Goal: Transaction & Acquisition: Obtain resource

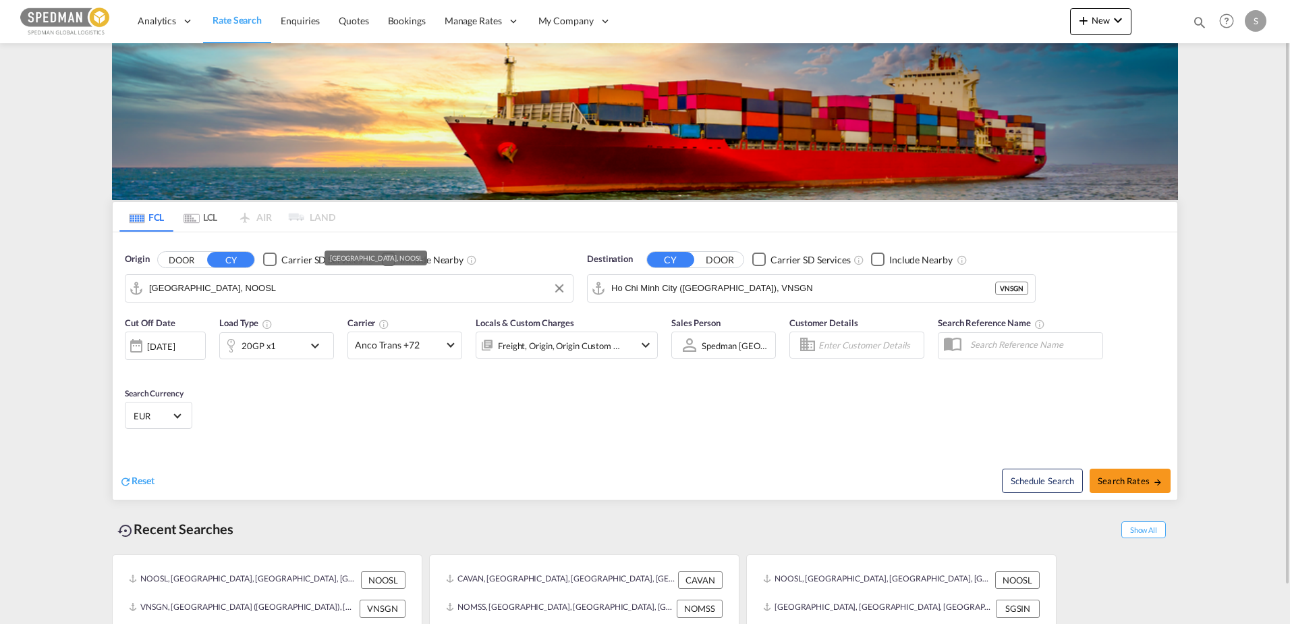
click at [279, 275] on md-input-container "[GEOGRAPHIC_DATA], NOOSL" at bounding box center [349, 288] width 447 height 27
click at [686, 288] on input "Ho Chi Minh City ([GEOGRAPHIC_DATA]), VNSGN" at bounding box center [819, 288] width 417 height 20
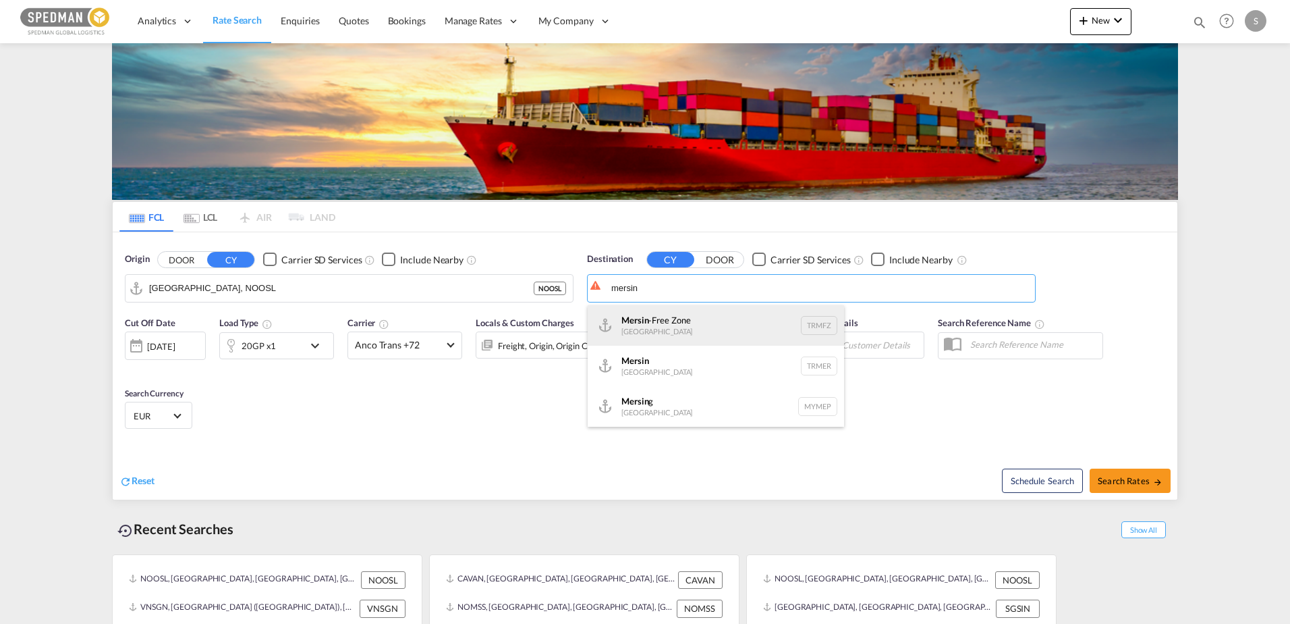
click at [674, 327] on div "Mersin -Free Zone [GEOGRAPHIC_DATA] TRMFZ" at bounding box center [716, 325] width 256 height 40
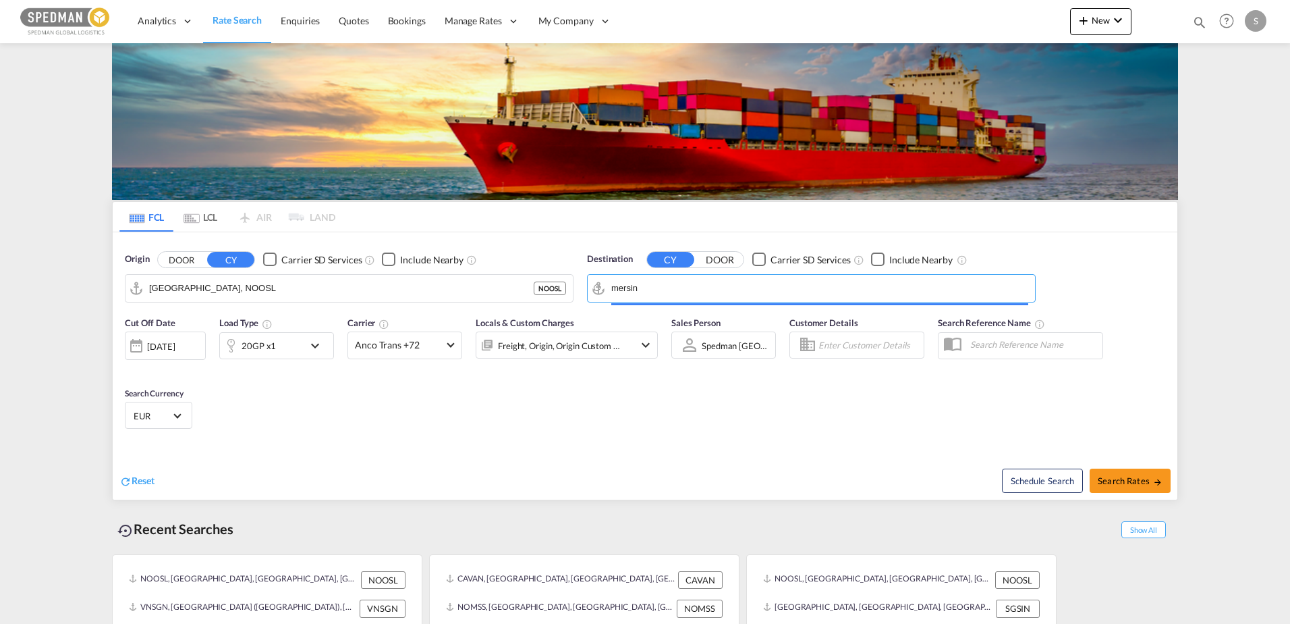
type input "Mersin-Free Zone, TRMFZ"
click at [1112, 477] on span "Search Rates" at bounding box center [1130, 480] width 65 height 11
type input "NOOSL to TRMFZ / [DATE]"
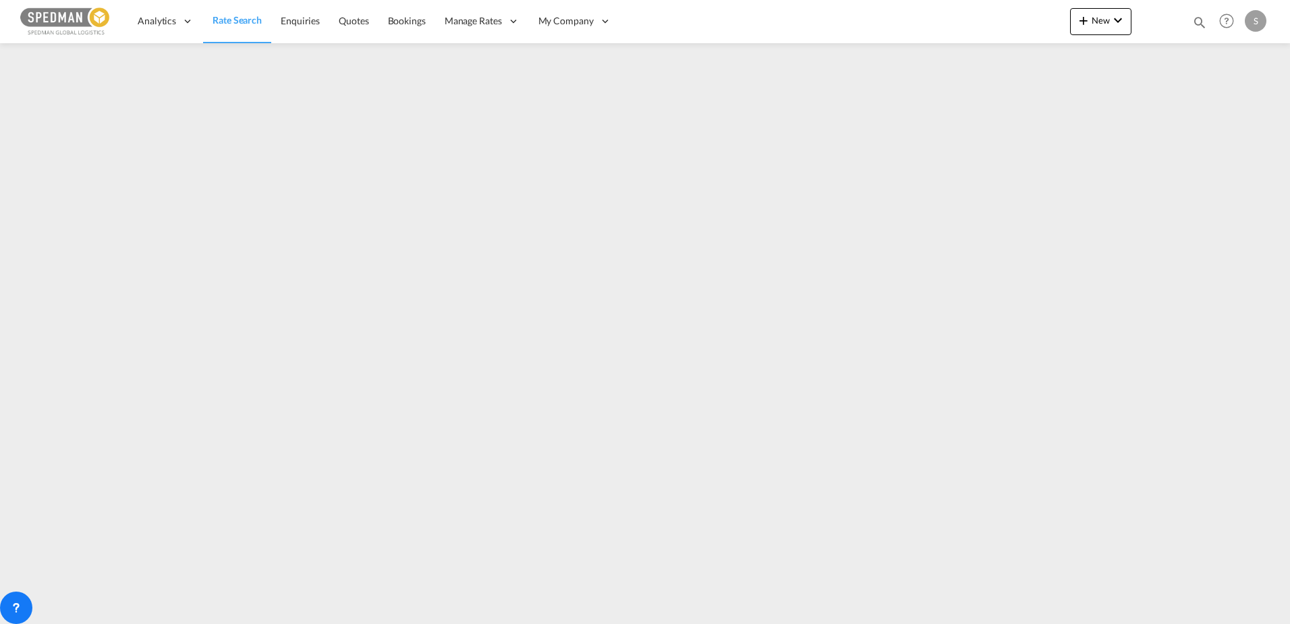
click at [220, 15] on span "Rate Search" at bounding box center [237, 19] width 49 height 11
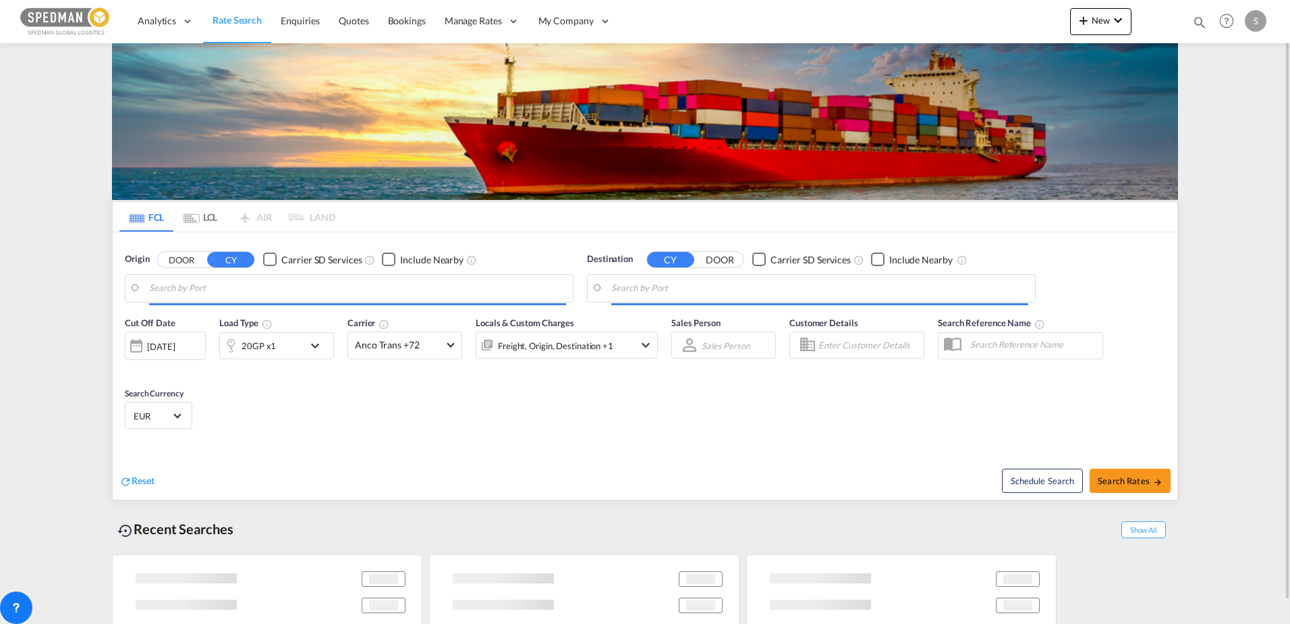
type input "[GEOGRAPHIC_DATA], NOOSL"
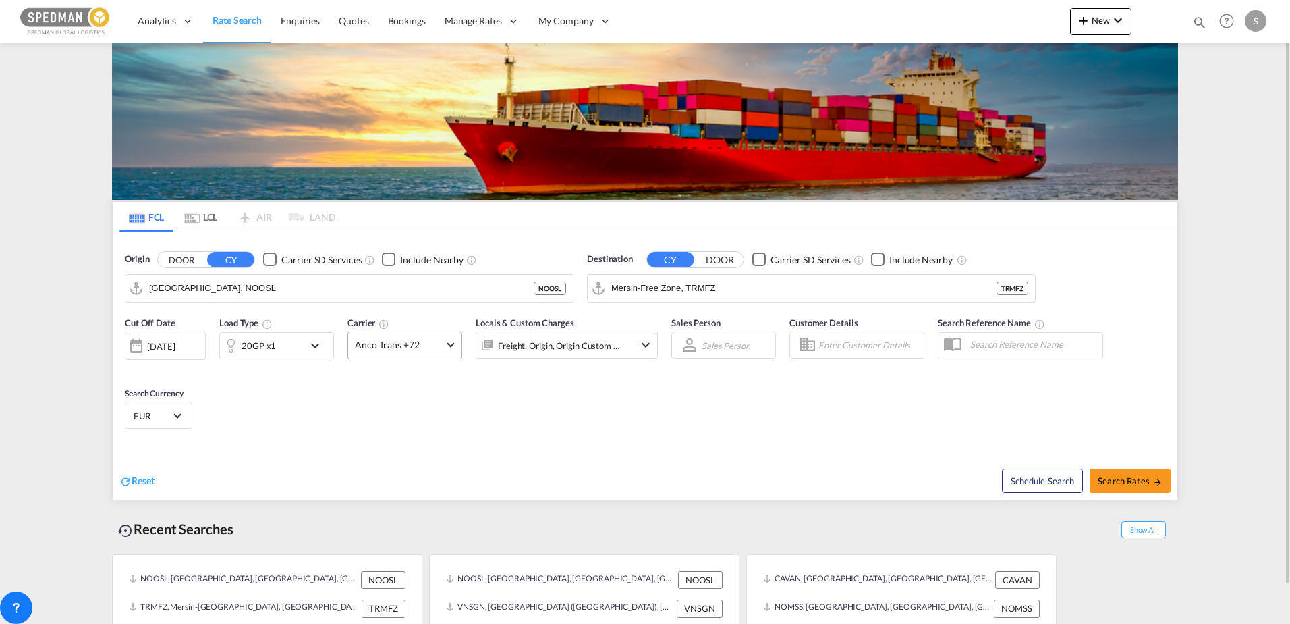
click at [401, 337] on md-select-value "Anco Trans +72" at bounding box center [404, 345] width 113 height 26
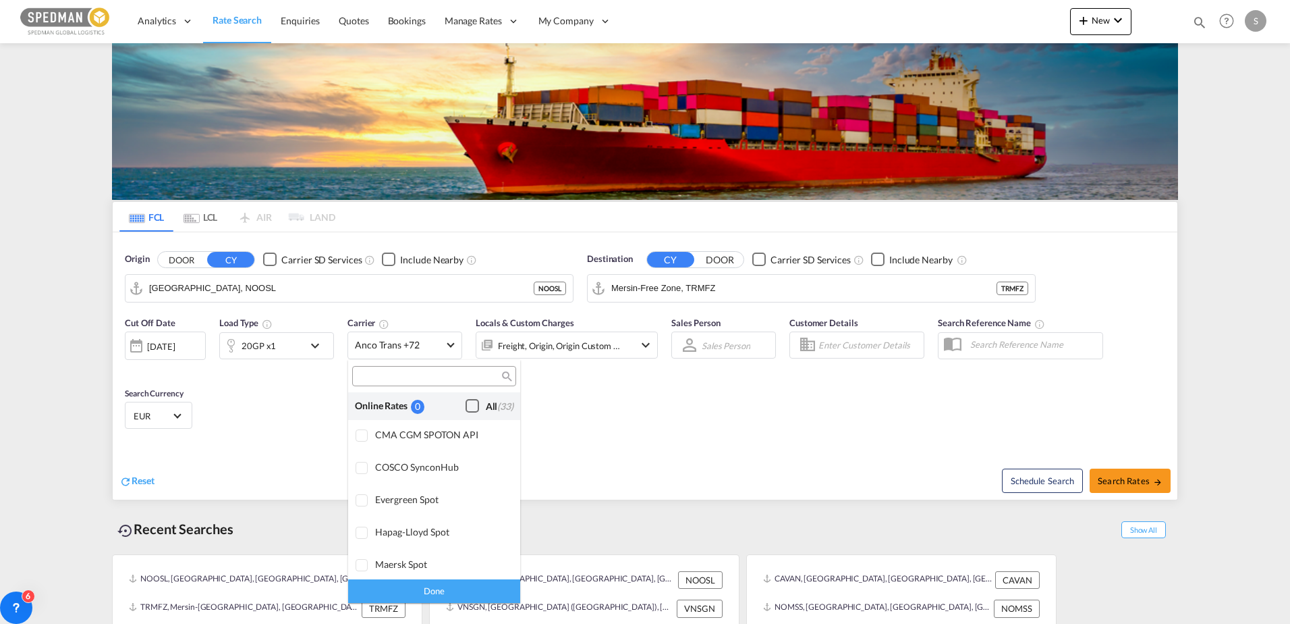
click at [466, 411] on div "Checkbox No Ink" at bounding box center [472, 405] width 13 height 13
click at [1117, 475] on md-backdrop at bounding box center [645, 312] width 1290 height 624
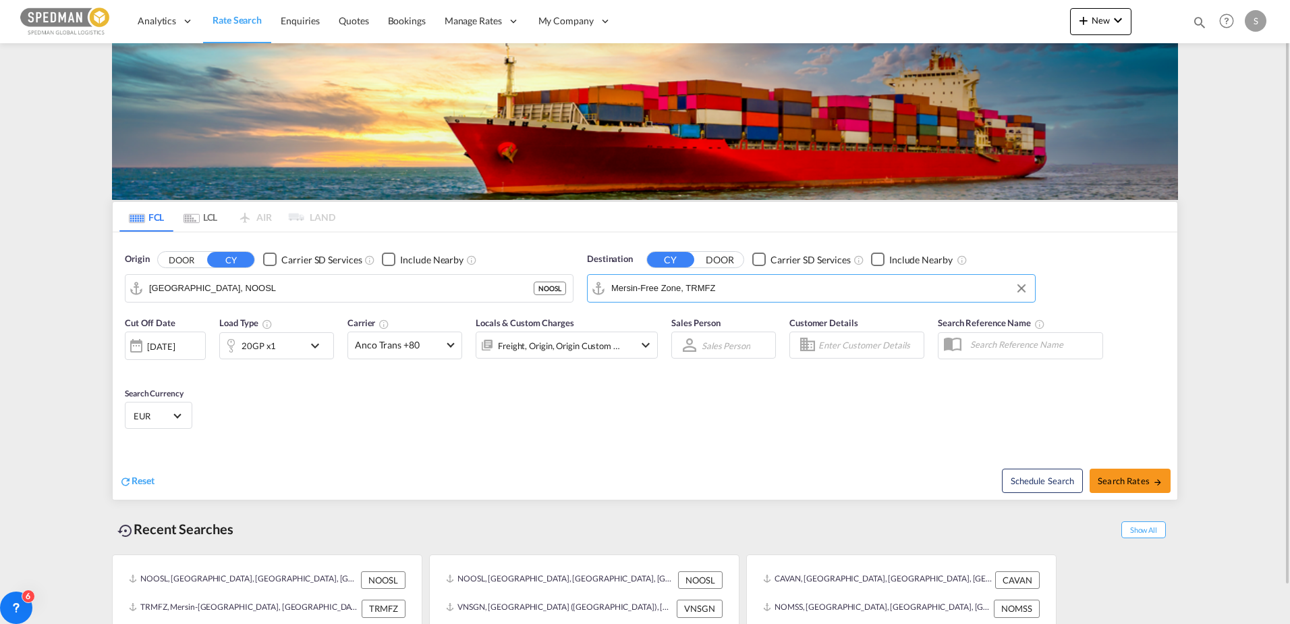
click at [771, 285] on input "Mersin-Free Zone, TRMFZ" at bounding box center [819, 288] width 417 height 20
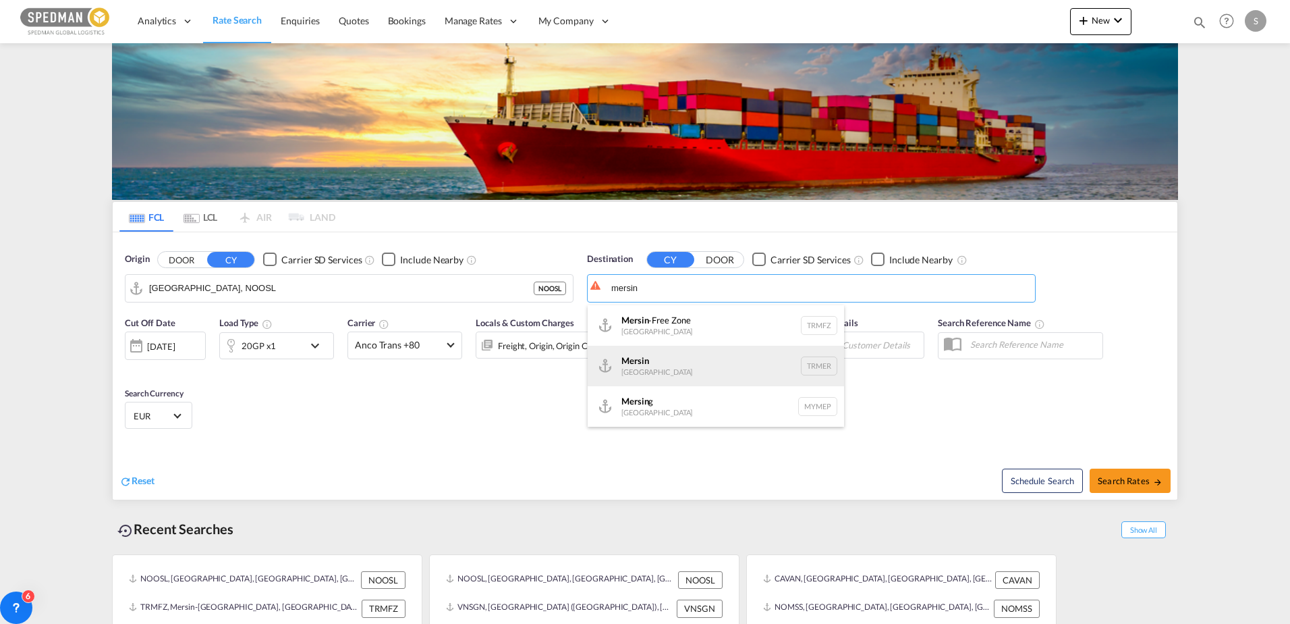
click at [643, 368] on div "Mersin [GEOGRAPHIC_DATA] TRMER" at bounding box center [716, 366] width 256 height 40
type input "Mersin, TRMER"
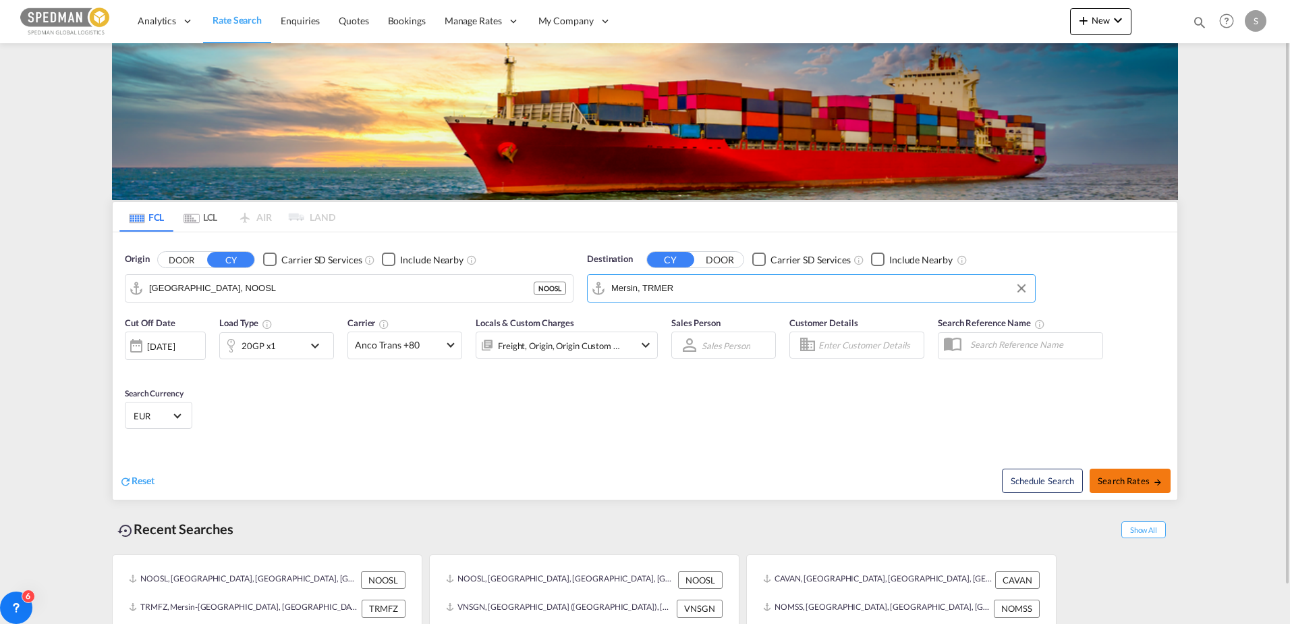
click at [1125, 475] on span "Search Rates" at bounding box center [1130, 480] width 65 height 11
type input "NOOSL to TRMER / [DATE]"
